Goal: Task Accomplishment & Management: Manage account settings

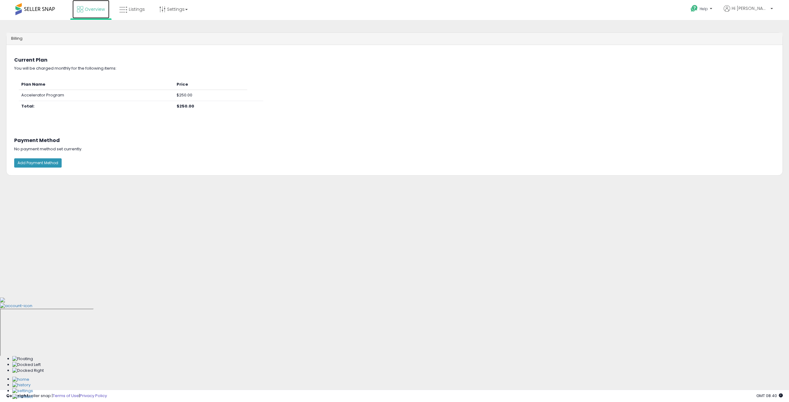
click at [91, 8] on span "Overview" at bounding box center [95, 9] width 20 height 6
click at [714, 7] on p "Help" at bounding box center [701, 9] width 23 height 7
click at [771, 8] on b at bounding box center [771, 10] width 2 height 4
drag, startPoint x: 296, startPoint y: 30, endPoint x: 300, endPoint y: 30, distance: 3.7
click at [296, 30] on div "Billing Something went wrong when fetching customer data, please contact suppor…" at bounding box center [394, 154] width 783 height 256
